Goal: Transaction & Acquisition: Download file/media

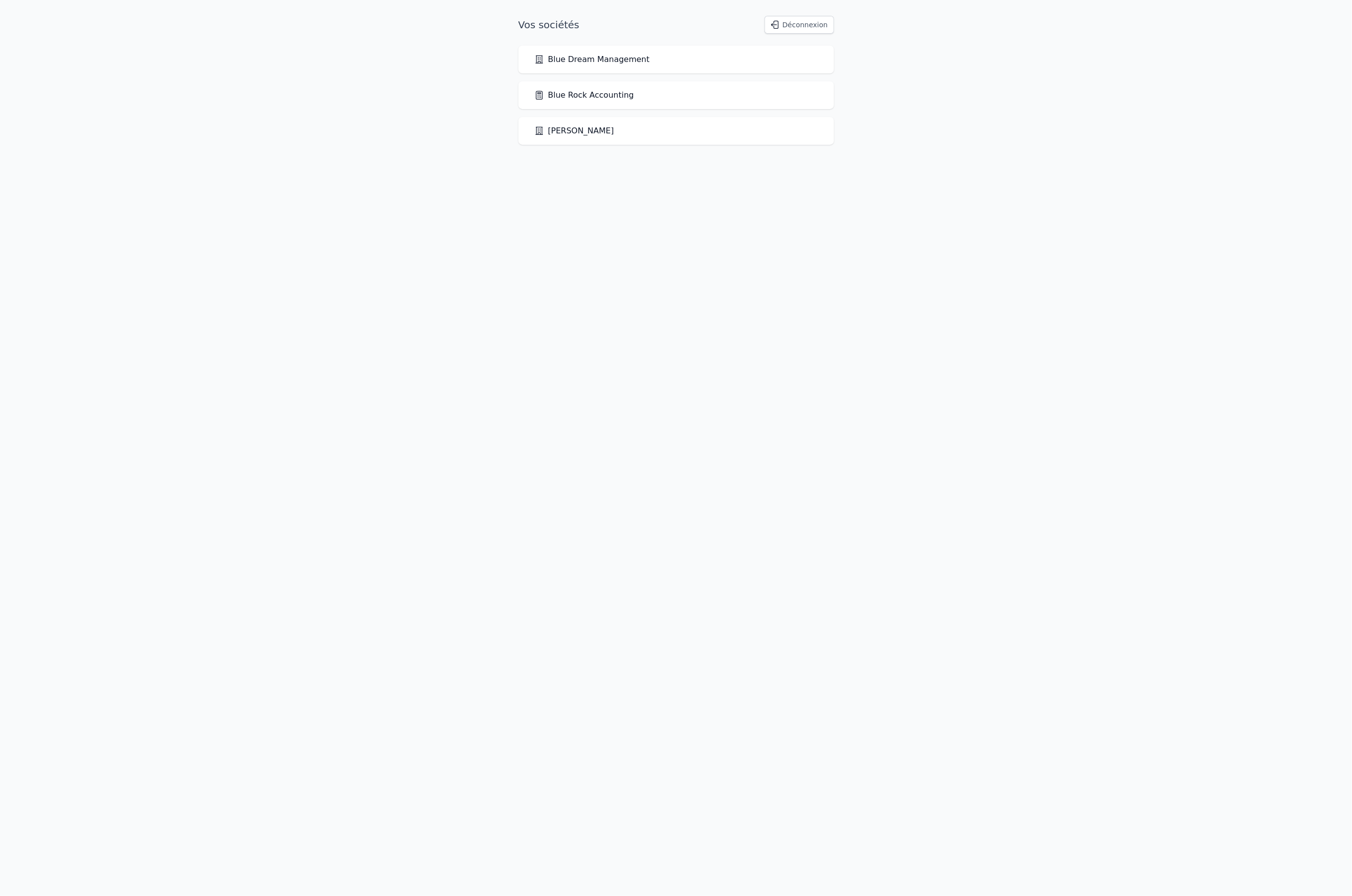
click at [609, 102] on div "Blue Rock Accounting" at bounding box center [676, 95] width 315 height 28
click at [601, 95] on link "Blue Rock Accounting" at bounding box center [585, 95] width 100 height 12
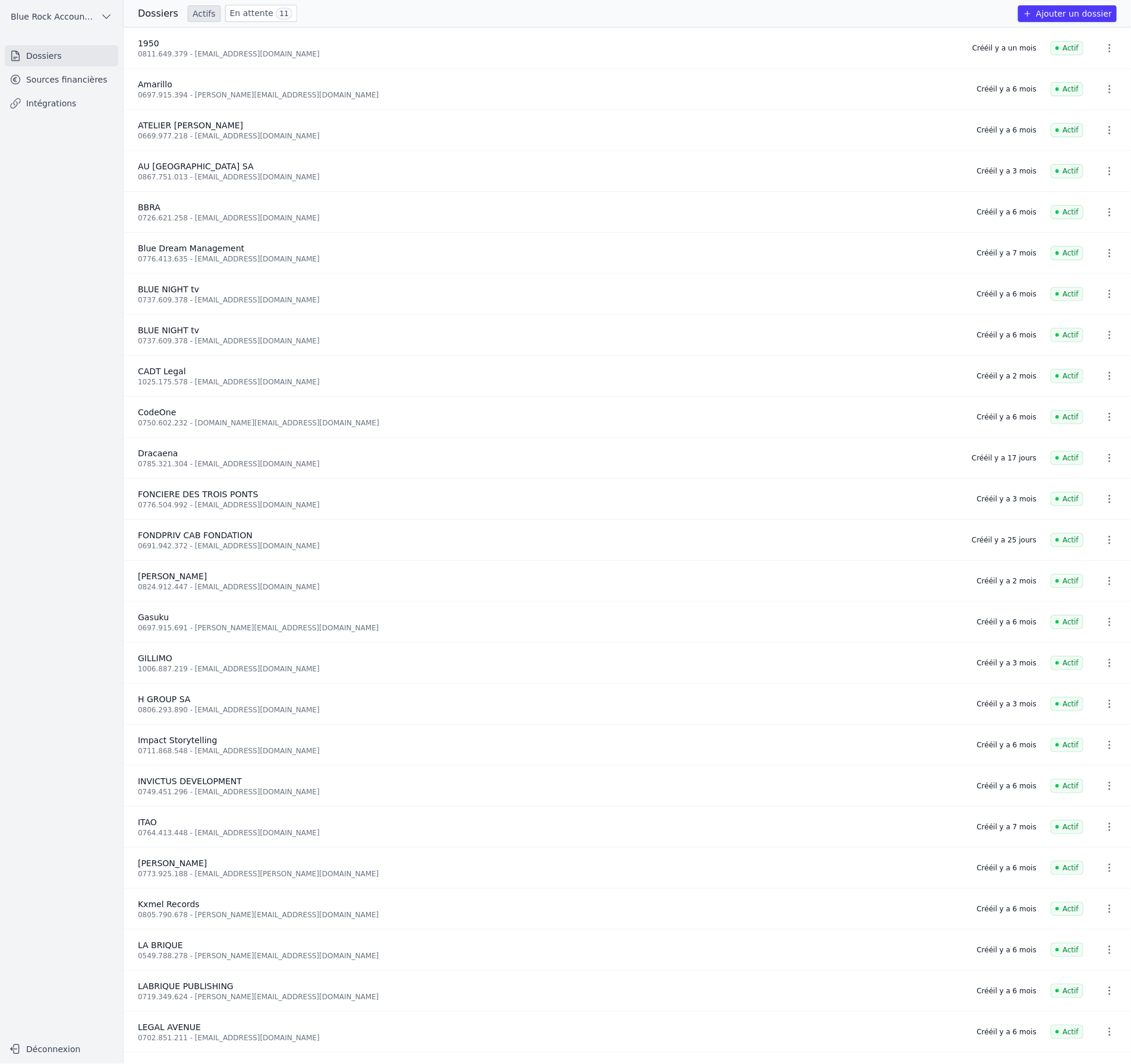
click at [84, 83] on link "Sources financières" at bounding box center [61, 79] width 114 height 21
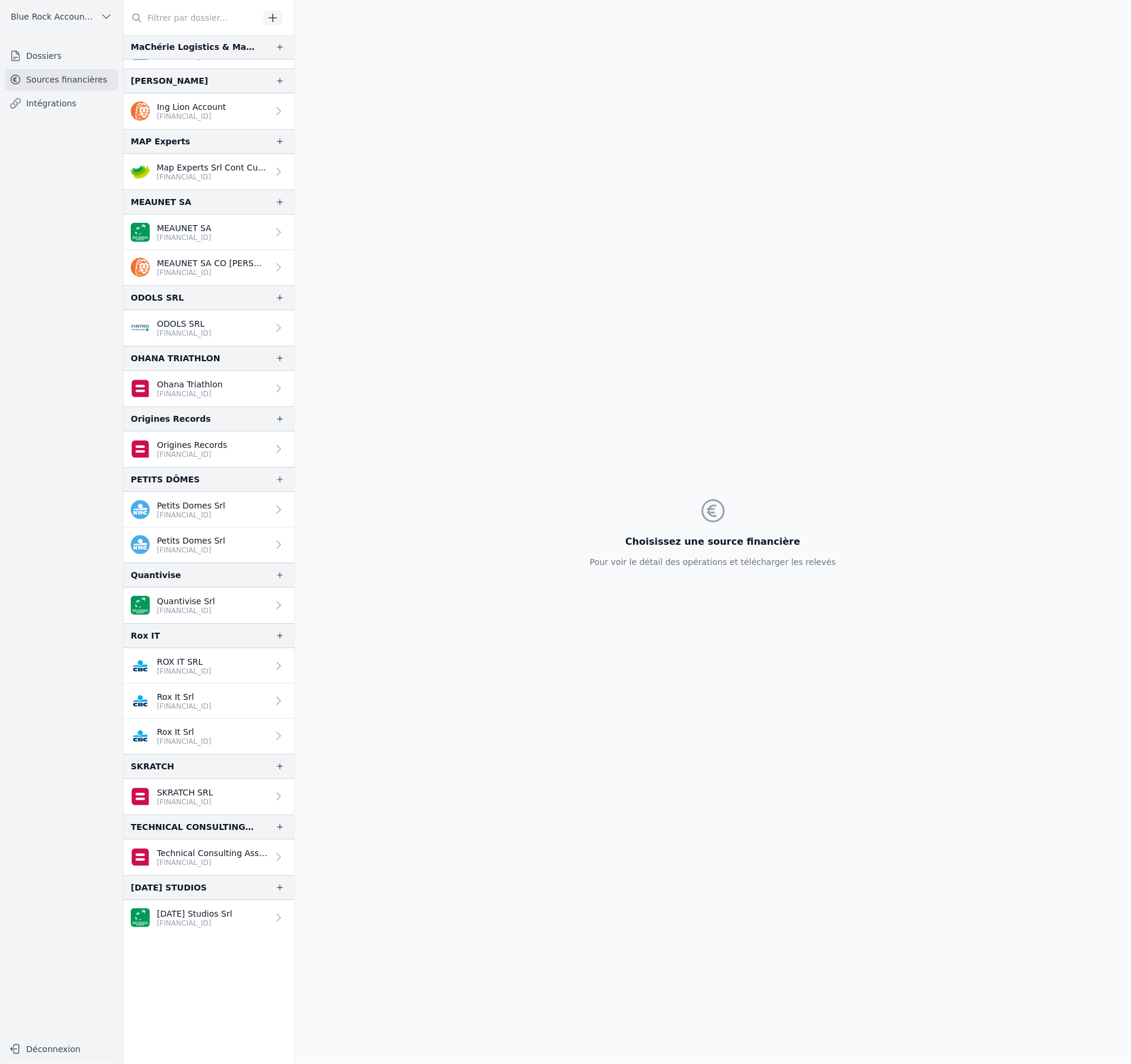
scroll to position [1815, 0]
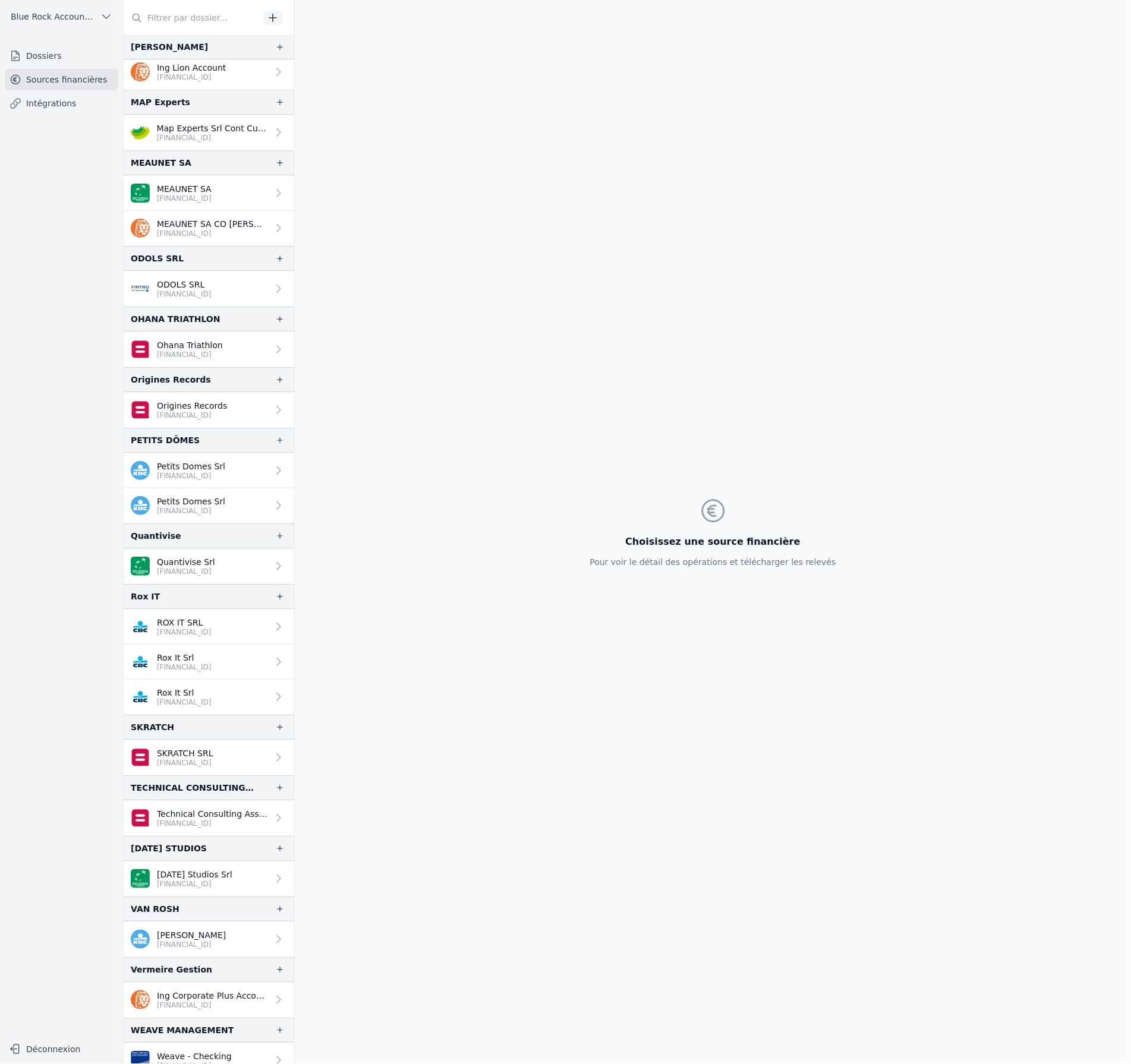
click at [200, 749] on p "SKRATCH SRL" at bounding box center [185, 753] width 56 height 12
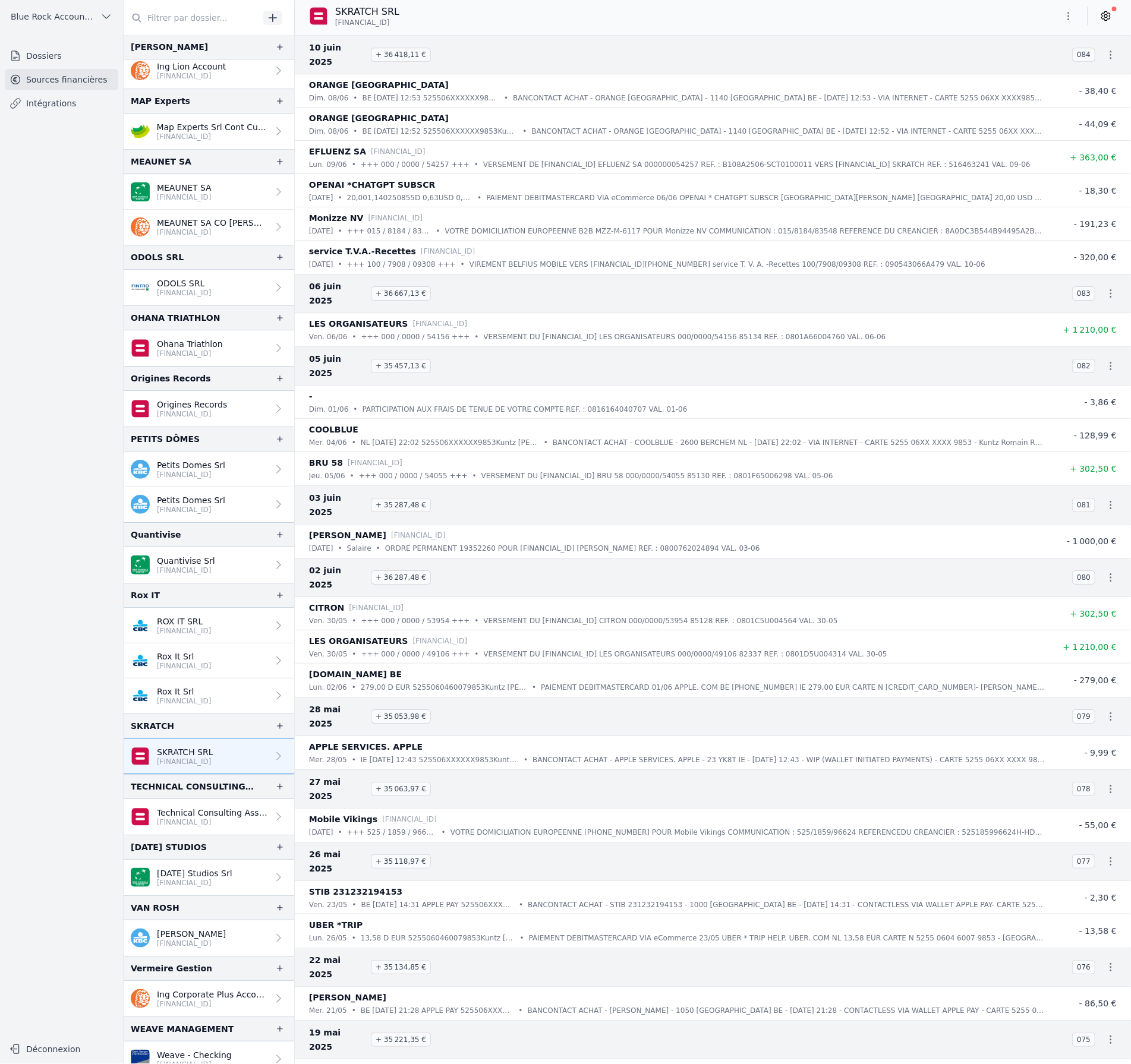
scroll to position [4020, 0]
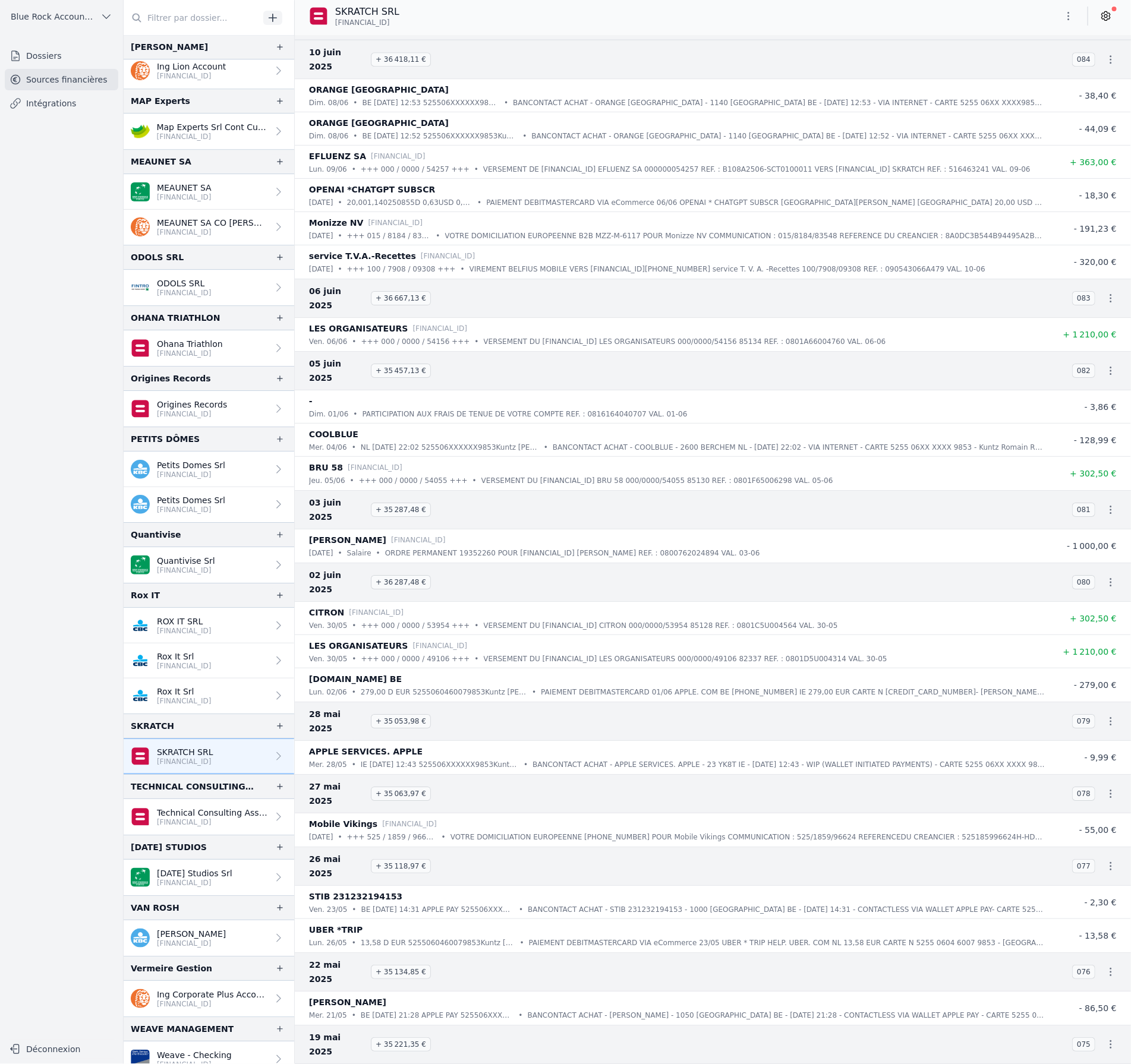
click at [234, 684] on link "Rox It Srl [FINANCIAL_ID]" at bounding box center [208, 695] width 171 height 35
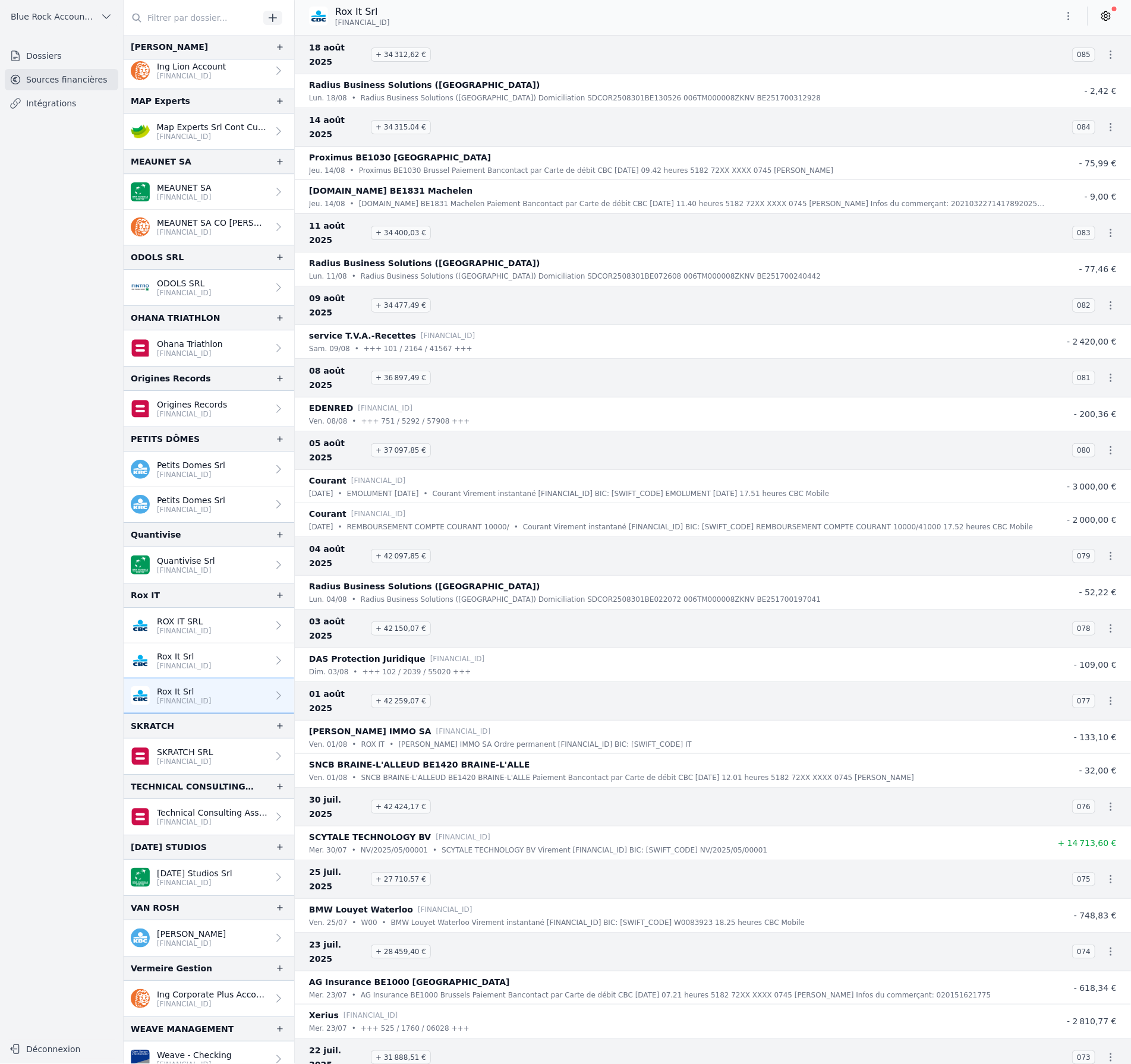
click at [401, 633] on nav "[DATE] + 34 312,62 € 085 Radius Business Solutions ([GEOGRAPHIC_DATA]) [DATE] •…" at bounding box center [713, 549] width 836 height 1029
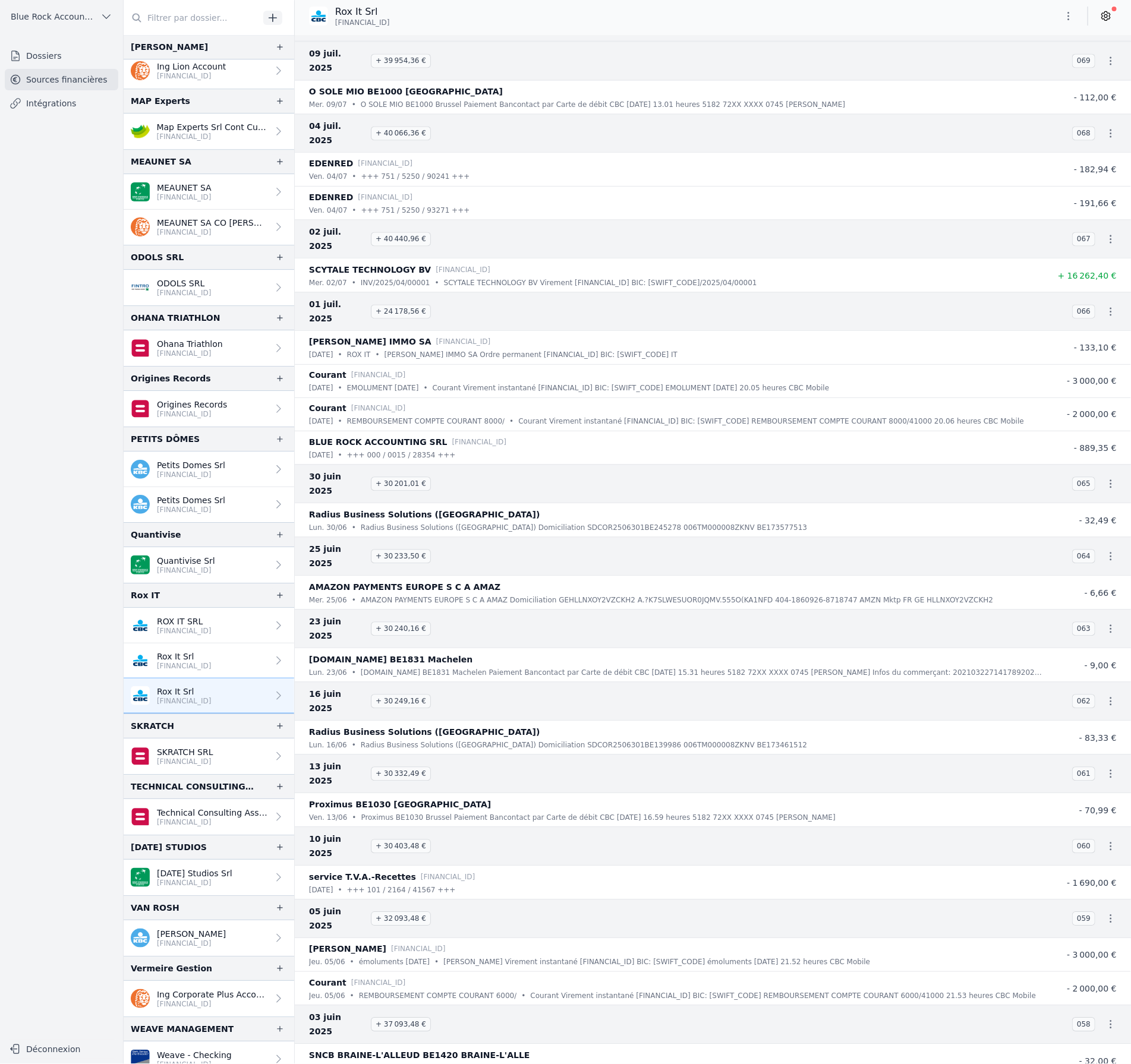
scroll to position [1137, 0]
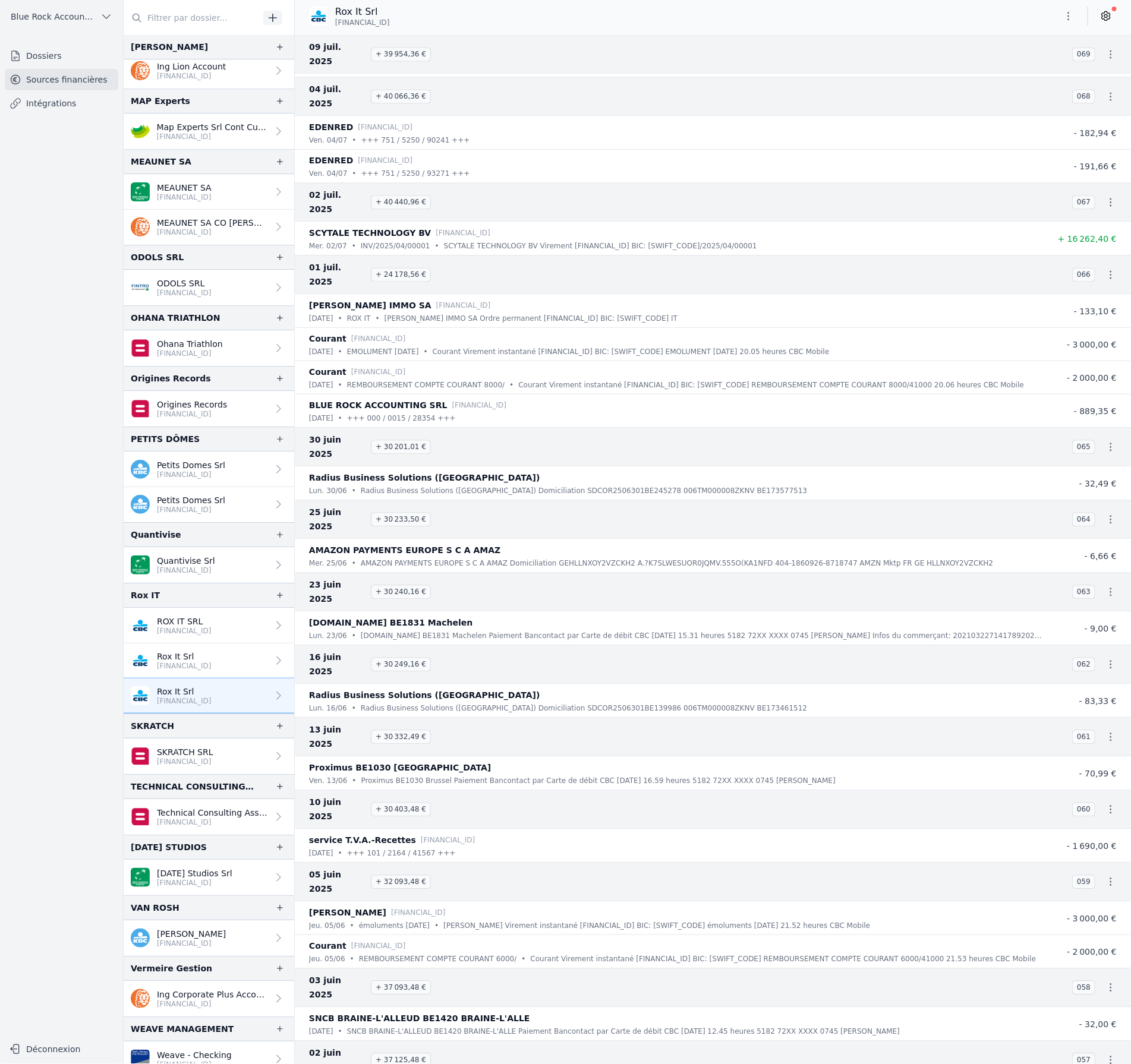
click at [211, 626] on p "[FINANCIAL_ID]" at bounding box center [184, 630] width 55 height 10
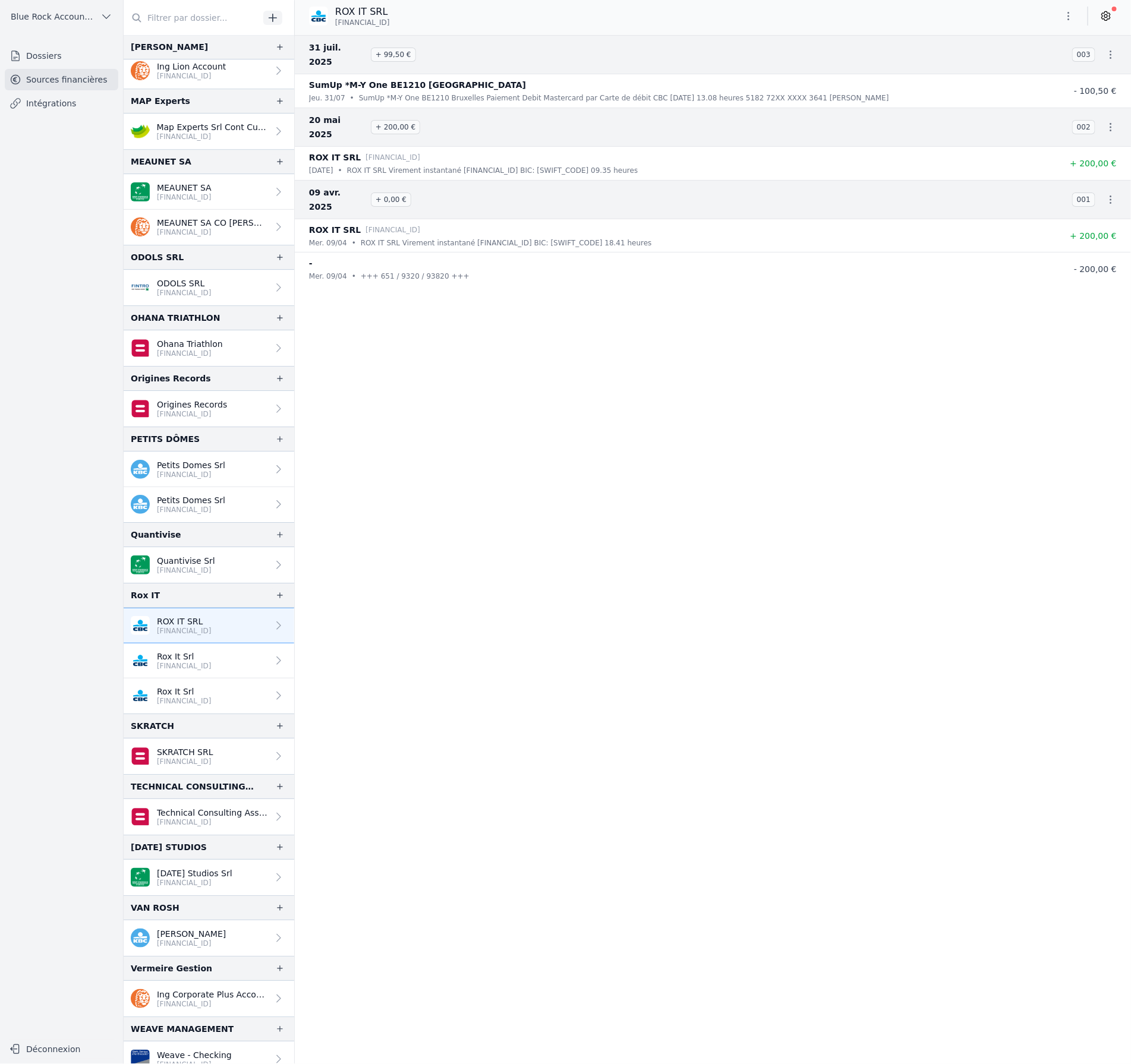
click at [200, 652] on p "Rox It Srl" at bounding box center [184, 656] width 55 height 12
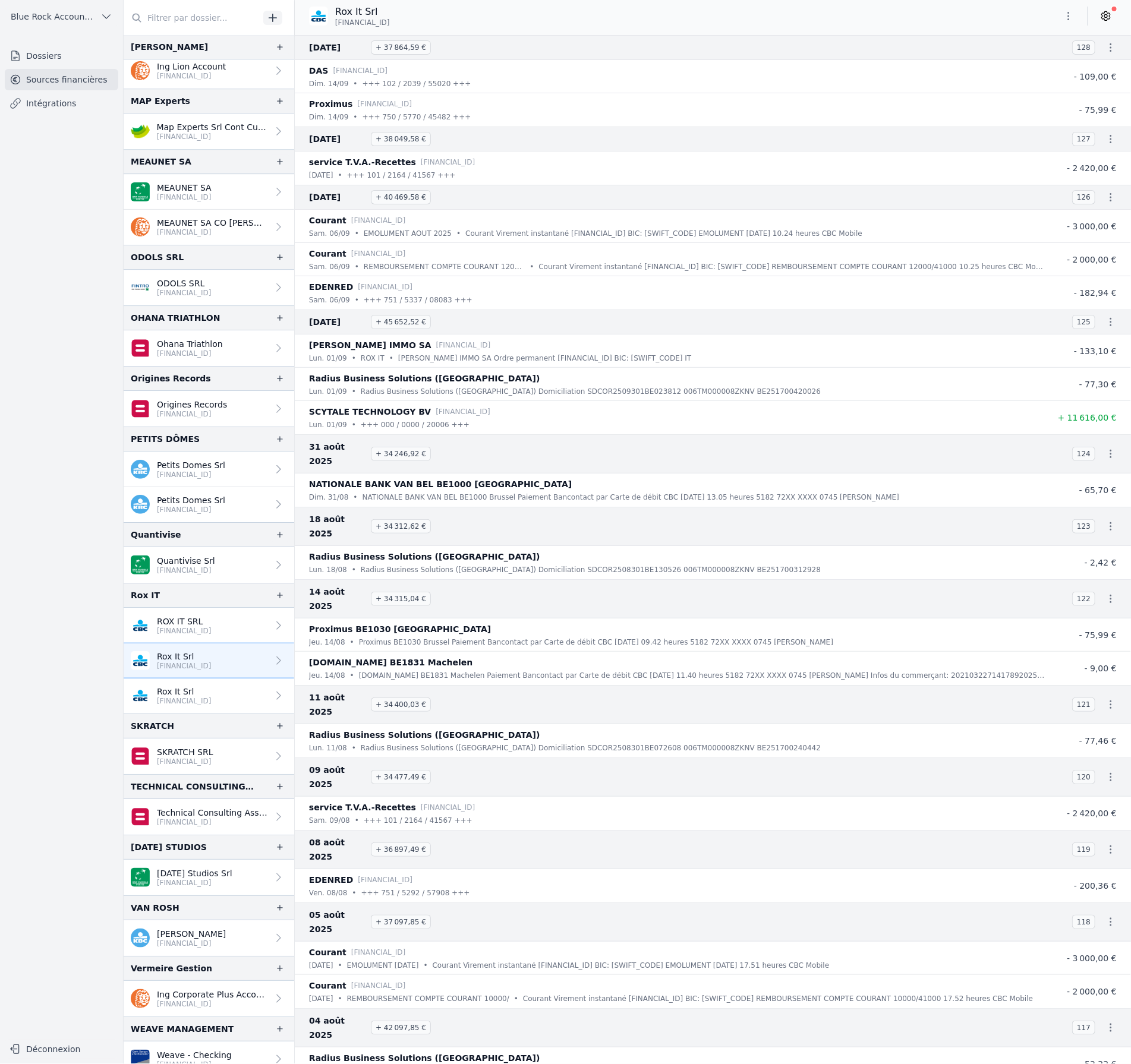
click at [1067, 22] on button "button" at bounding box center [1068, 16] width 24 height 19
click at [1042, 64] on button "Exporter" at bounding box center [1041, 64] width 86 height 22
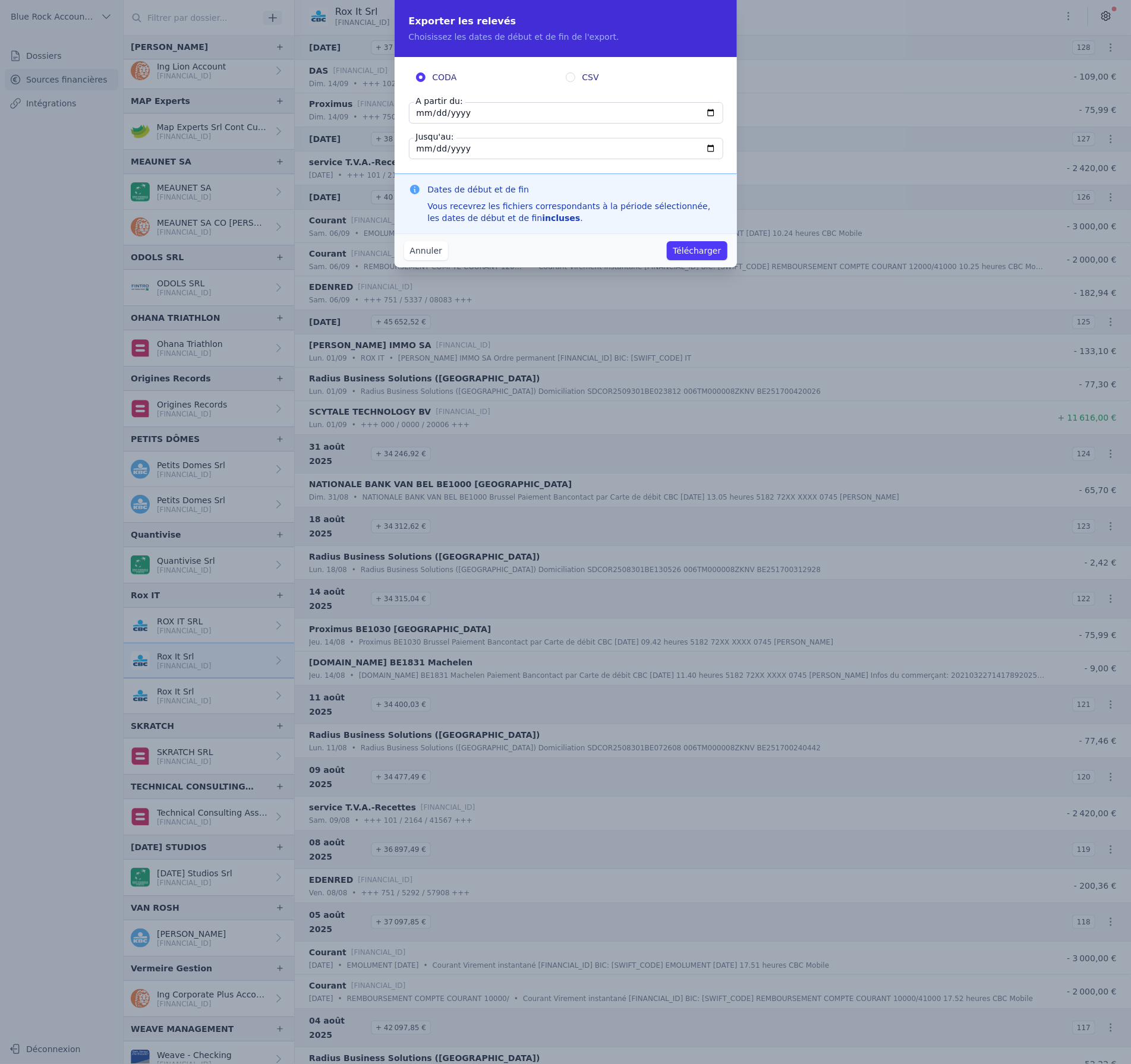
click at [543, 114] on input "[DATE]" at bounding box center [566, 112] width 314 height 21
type input "[DATE]"
click at [533, 148] on input "[DATE]" at bounding box center [566, 148] width 314 height 21
click at [571, 74] on input "CSV" at bounding box center [570, 77] width 10 height 10
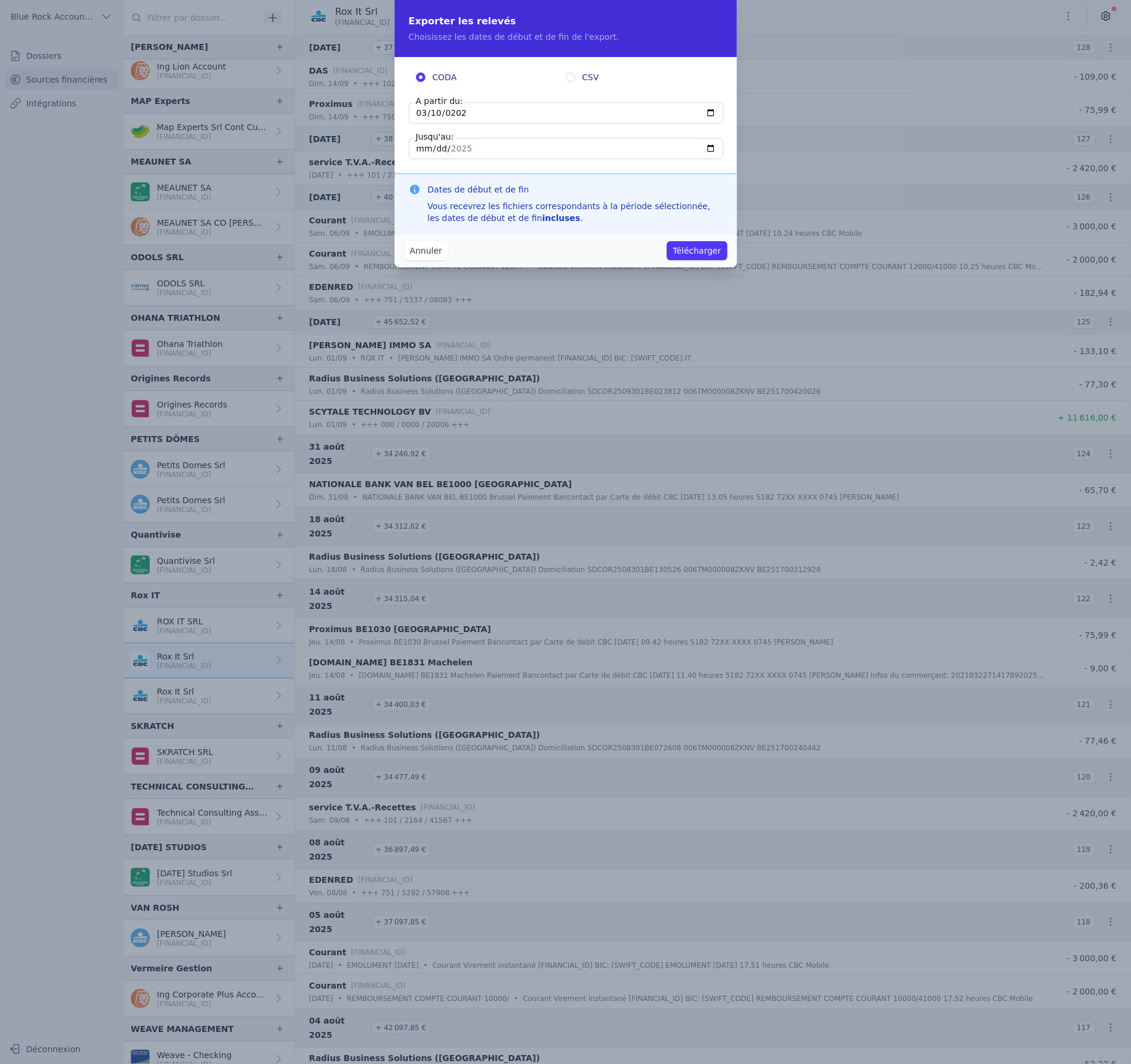
radio input "true"
radio input "false"
click at [710, 253] on button "Télécharger" at bounding box center [696, 250] width 60 height 19
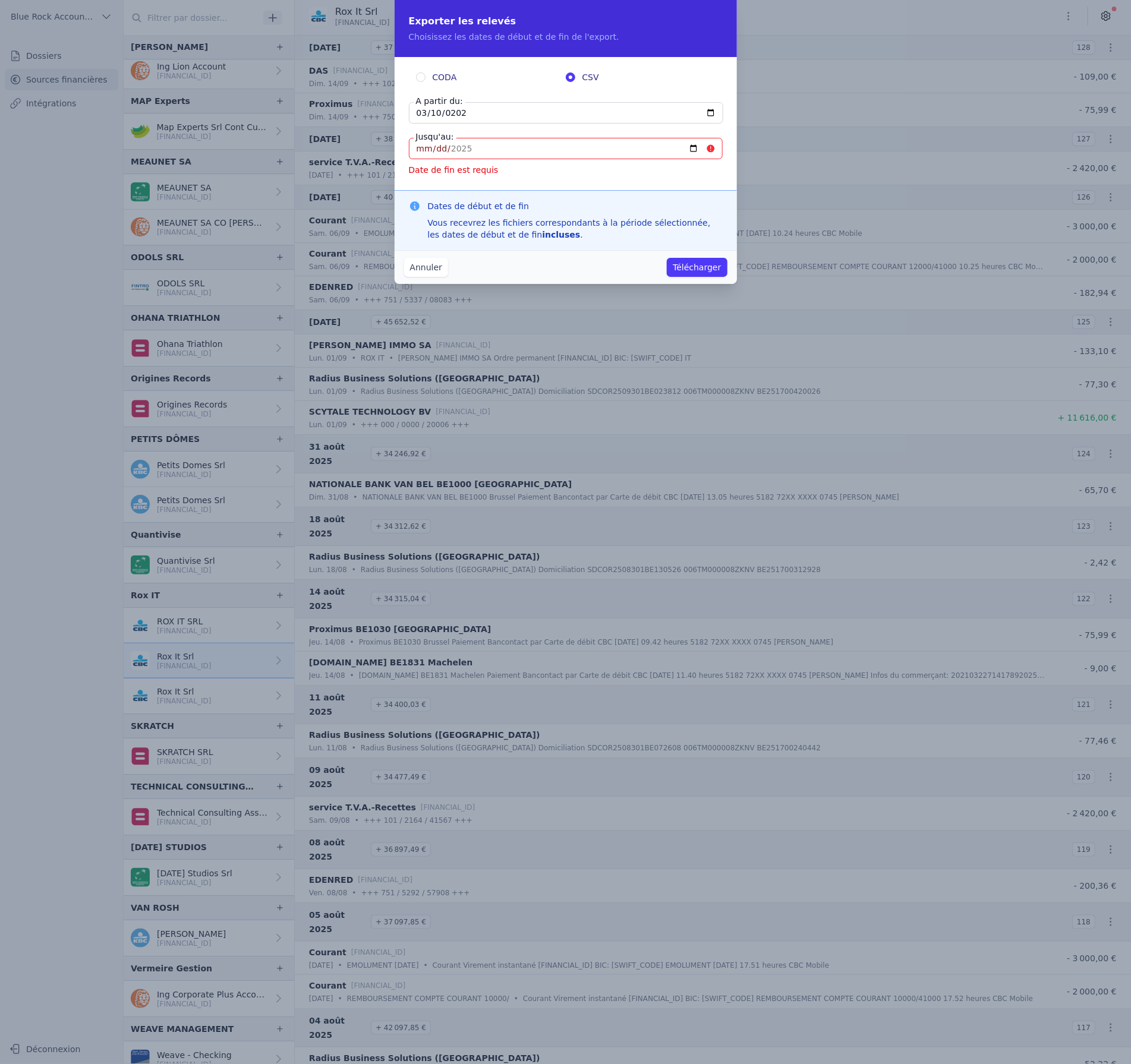
click at [469, 147] on input "[DATE]" at bounding box center [566, 148] width 313 height 21
type input "[DATE]"
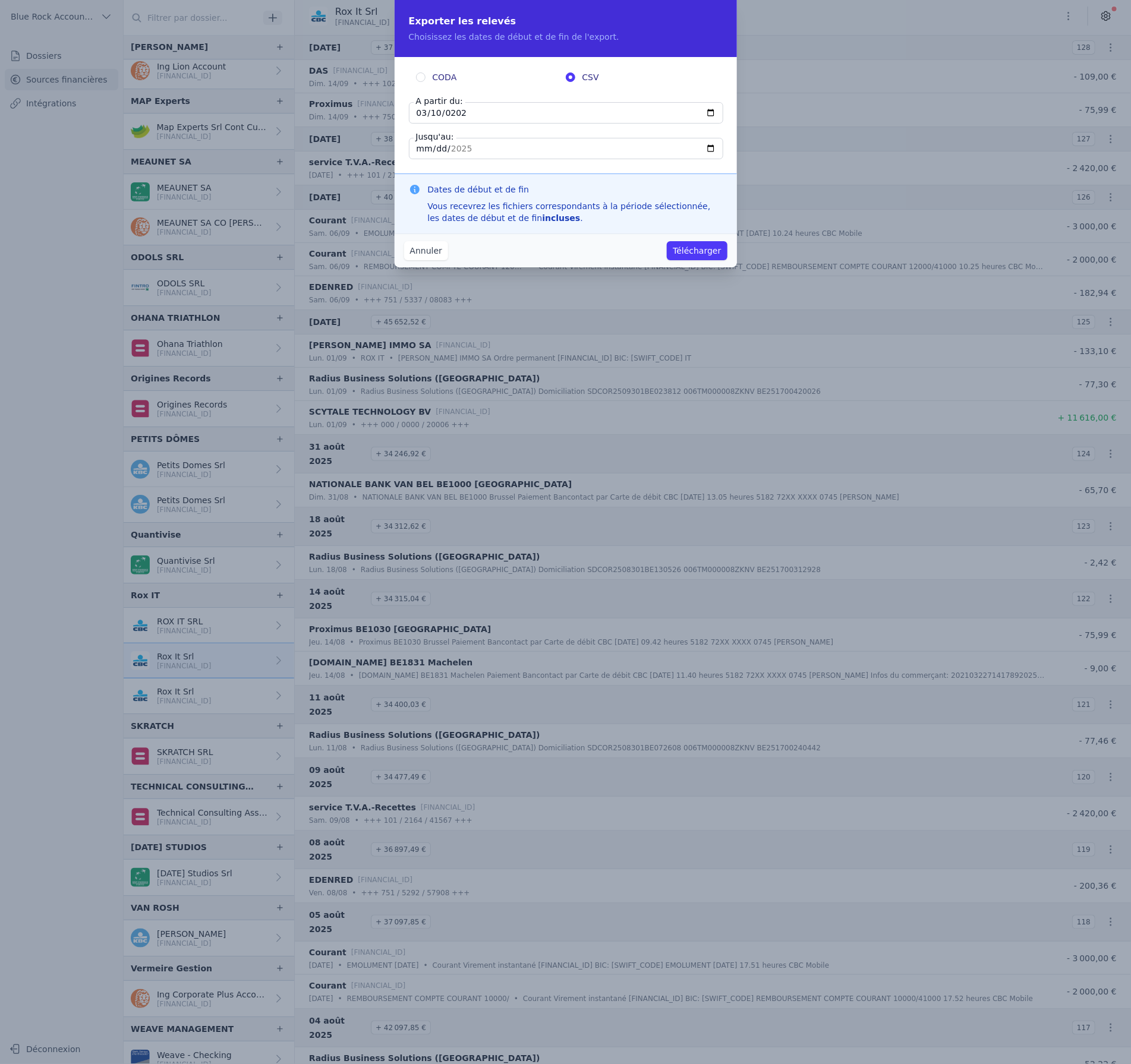
click at [702, 250] on button "Télécharger" at bounding box center [696, 250] width 60 height 19
